Goal: Information Seeking & Learning: Learn about a topic

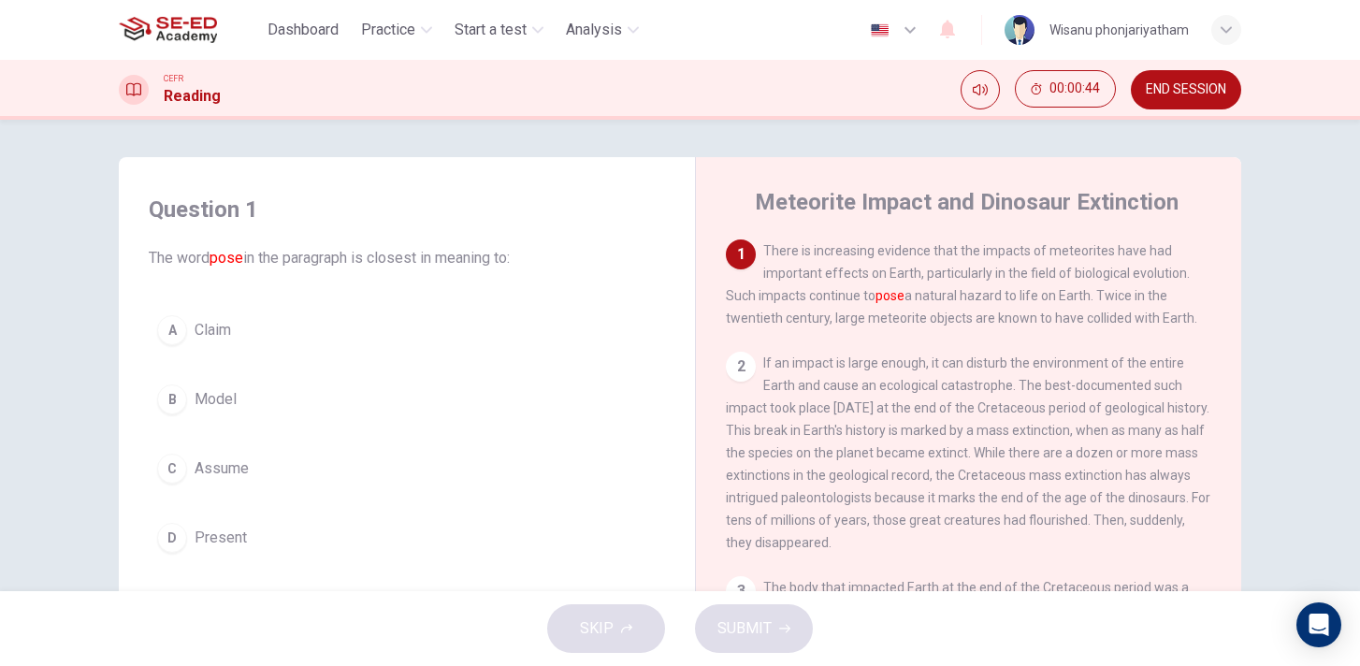
click at [218, 448] on button "C Assume" at bounding box center [407, 468] width 516 height 47
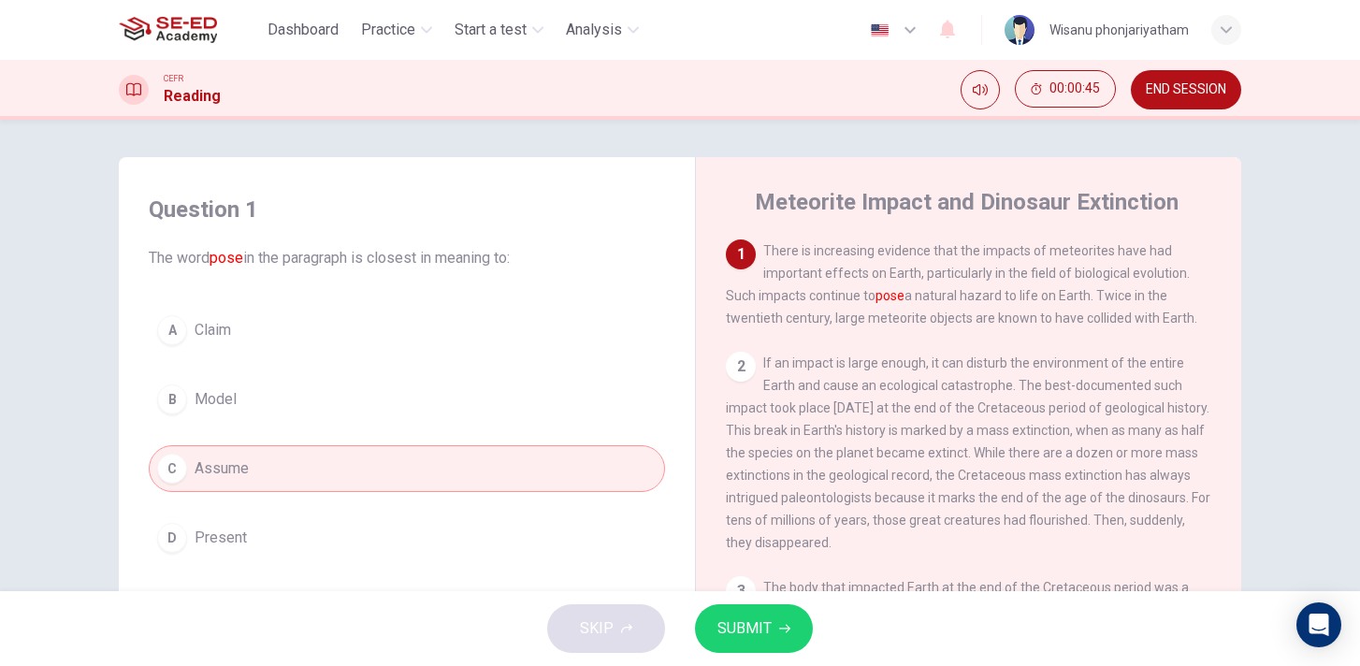
click at [757, 627] on span "SUBMIT" at bounding box center [744, 628] width 54 height 26
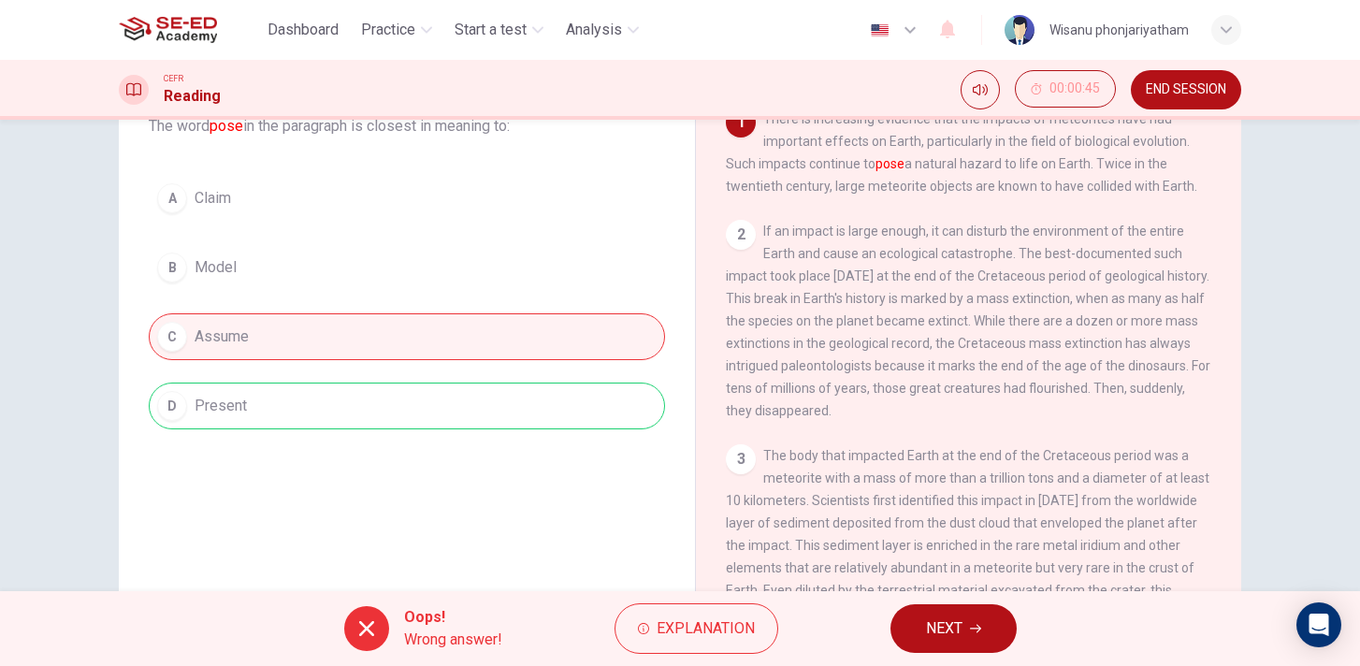
scroll to position [131, 0]
click at [701, 619] on span "Explanation" at bounding box center [706, 628] width 98 height 26
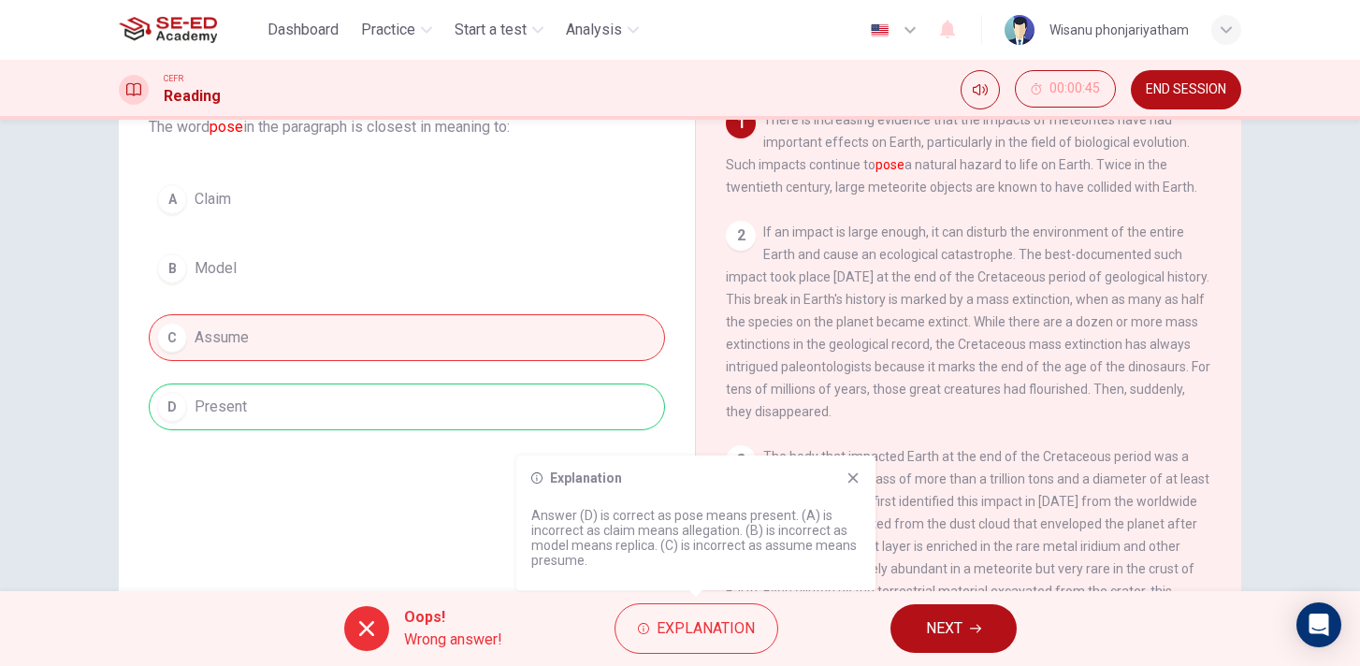
click at [945, 616] on span "NEXT" at bounding box center [944, 628] width 36 height 26
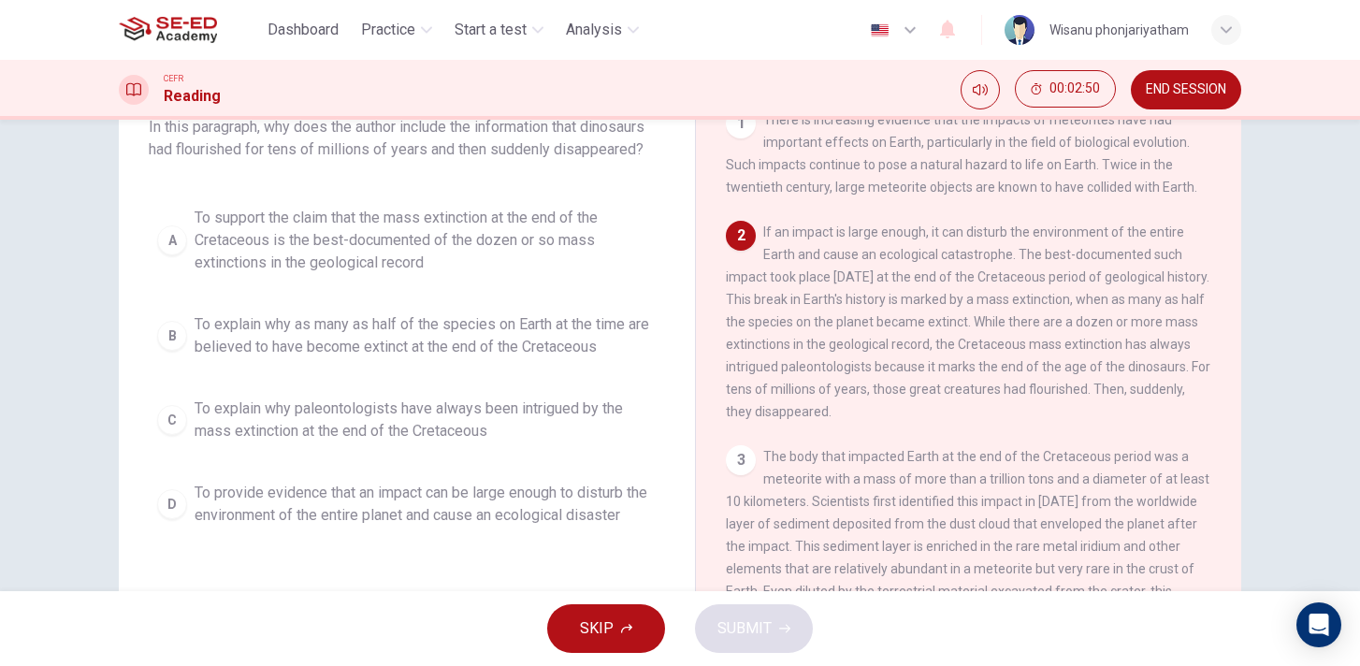
click at [541, 352] on span "To explain why as many as half of the species on Earth at the time are believed…" at bounding box center [426, 335] width 462 height 45
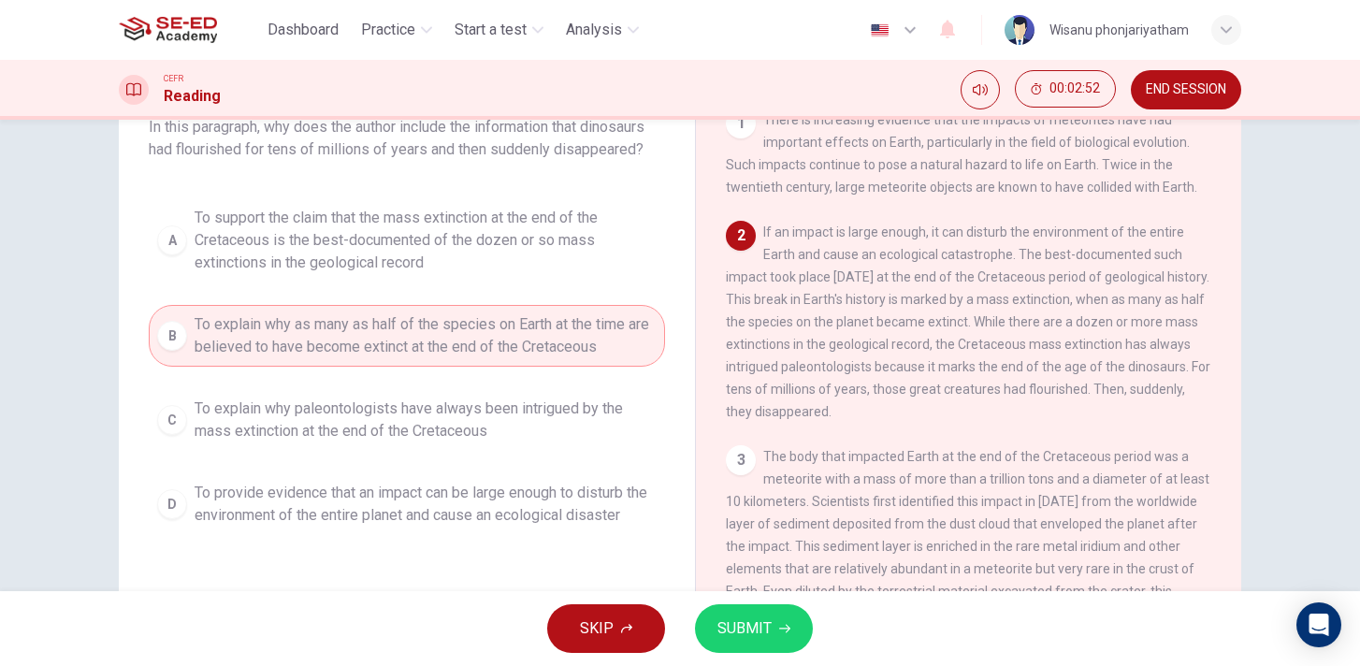
click at [774, 629] on button "SUBMIT" at bounding box center [754, 628] width 118 height 49
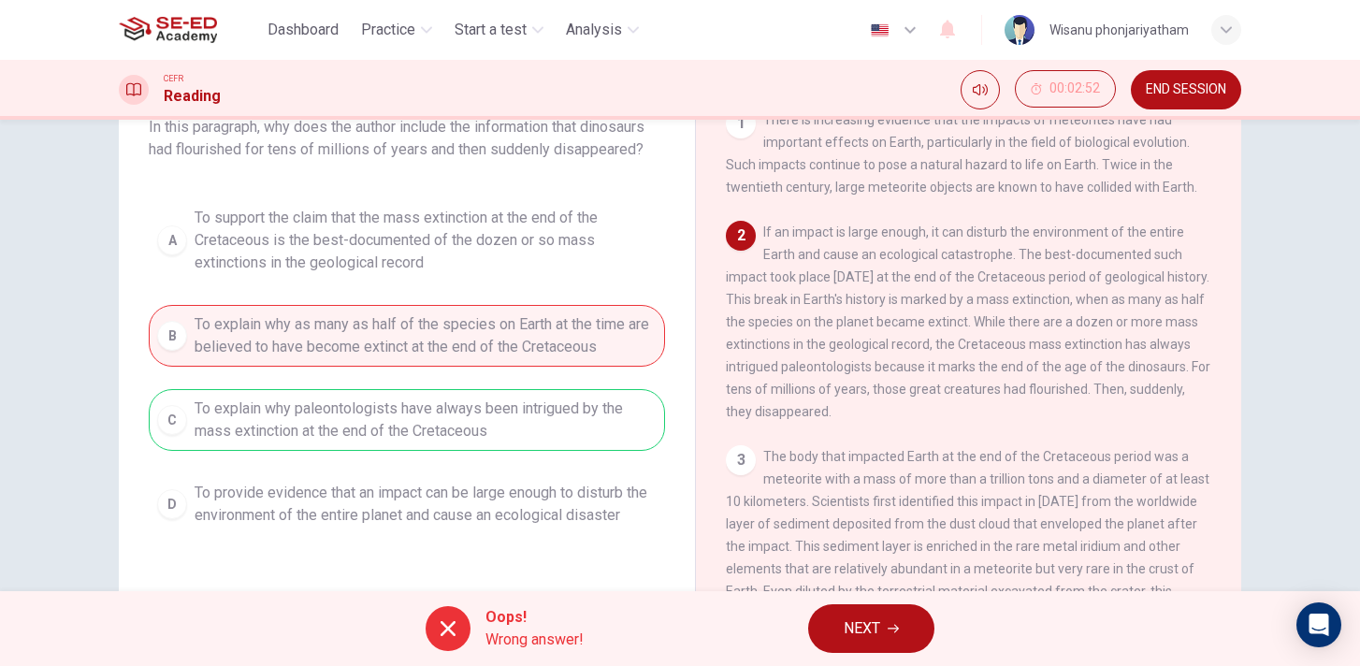
click at [886, 614] on button "NEXT" at bounding box center [871, 628] width 126 height 49
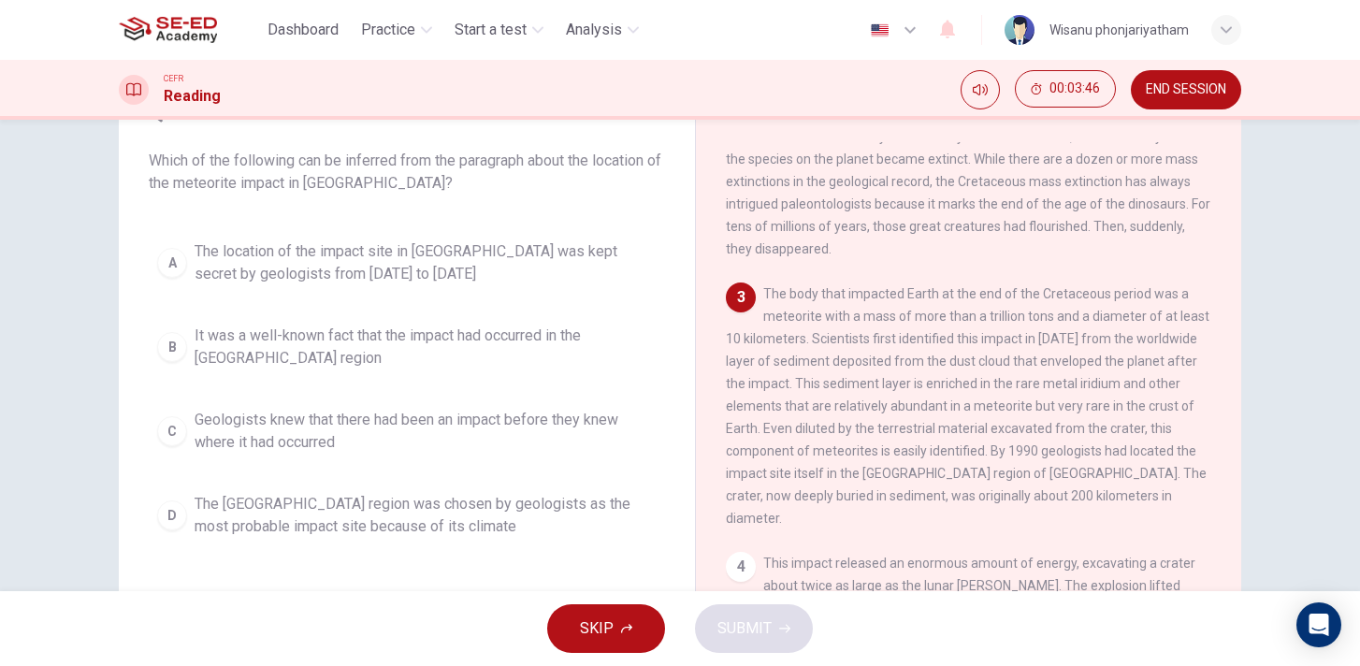
scroll to position [194, 0]
click at [415, 265] on span "The location of the impact site in [GEOGRAPHIC_DATA] was kept secret by geologi…" at bounding box center [426, 262] width 462 height 45
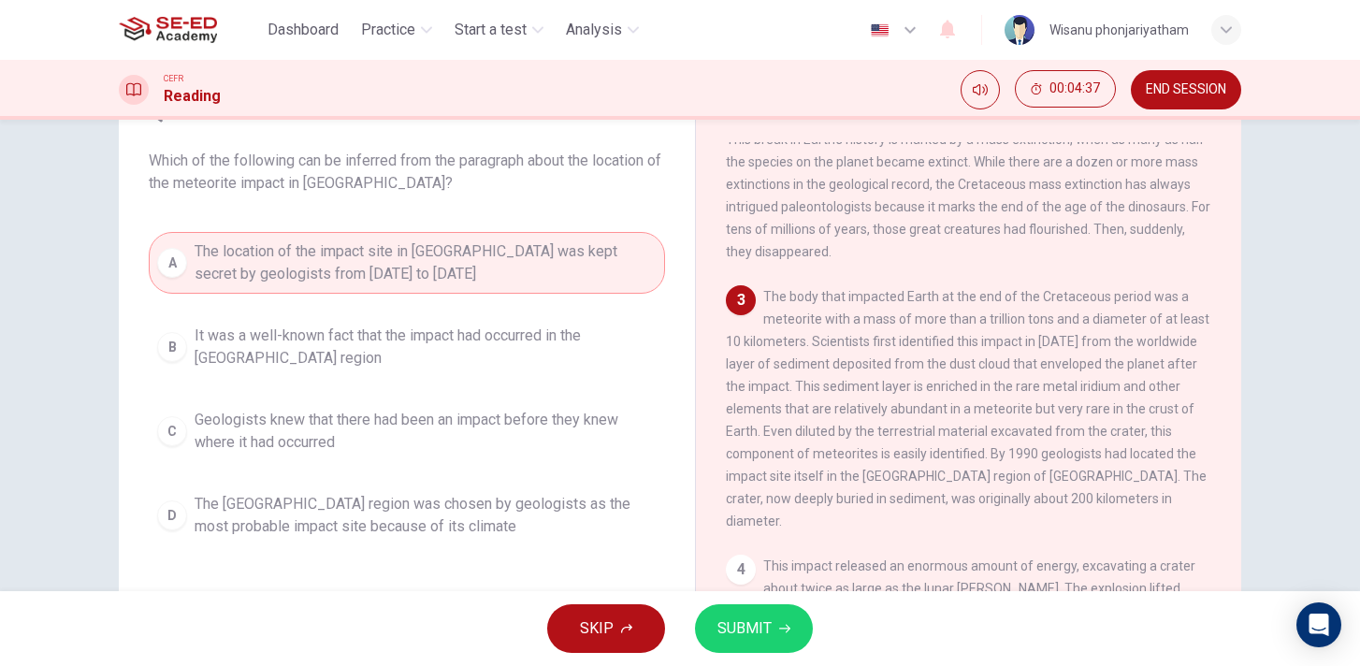
click at [789, 637] on button "SUBMIT" at bounding box center [754, 628] width 118 height 49
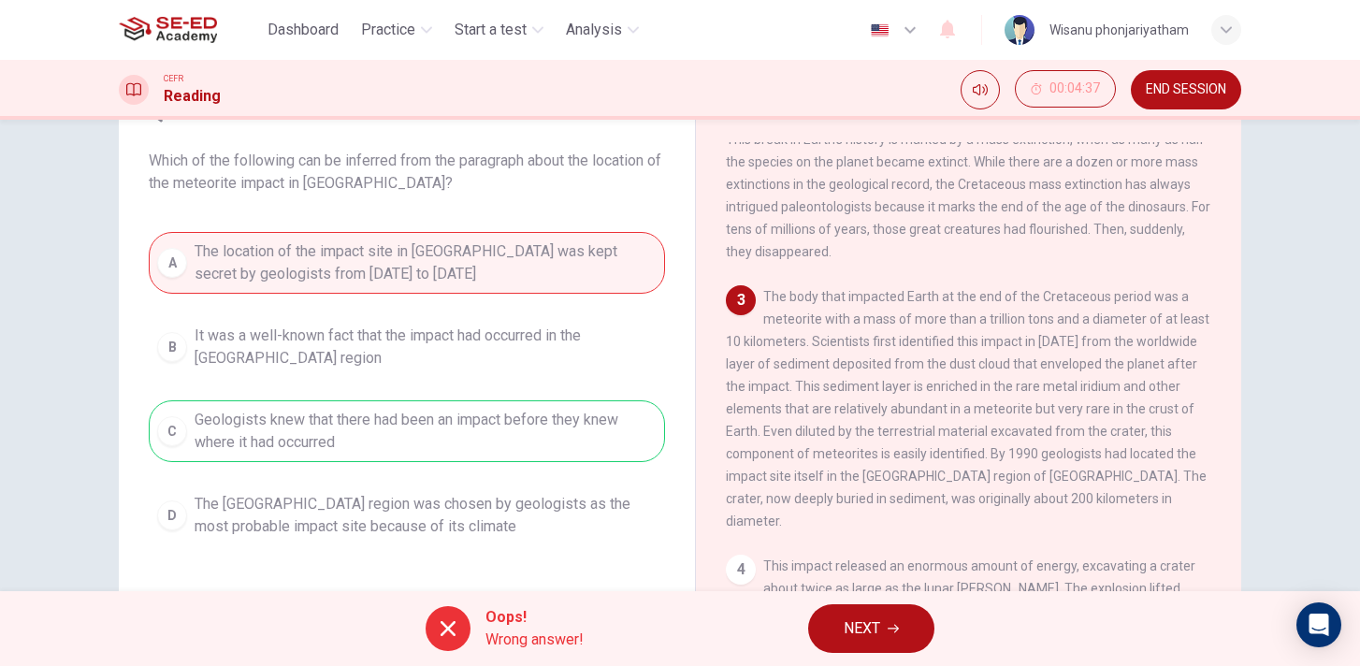
click at [1178, 92] on span "END SESSION" at bounding box center [1186, 89] width 80 height 15
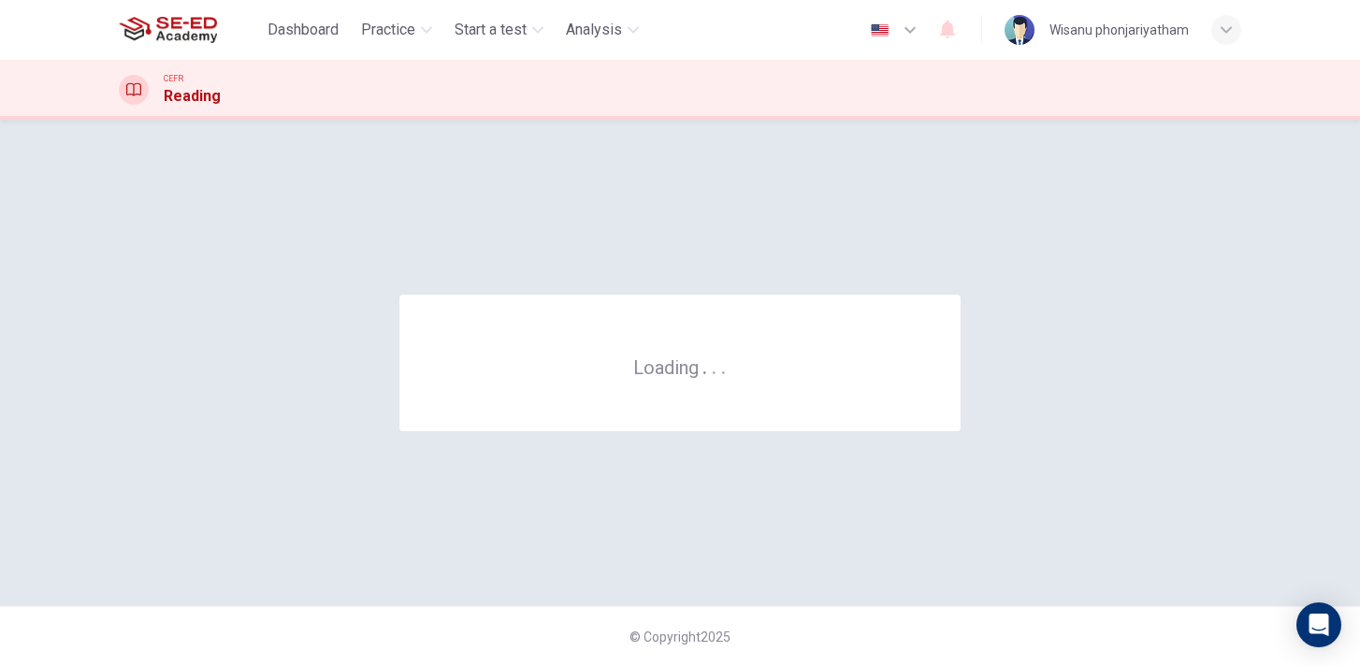
scroll to position [0, 0]
